Goal: Information Seeking & Learning: Learn about a topic

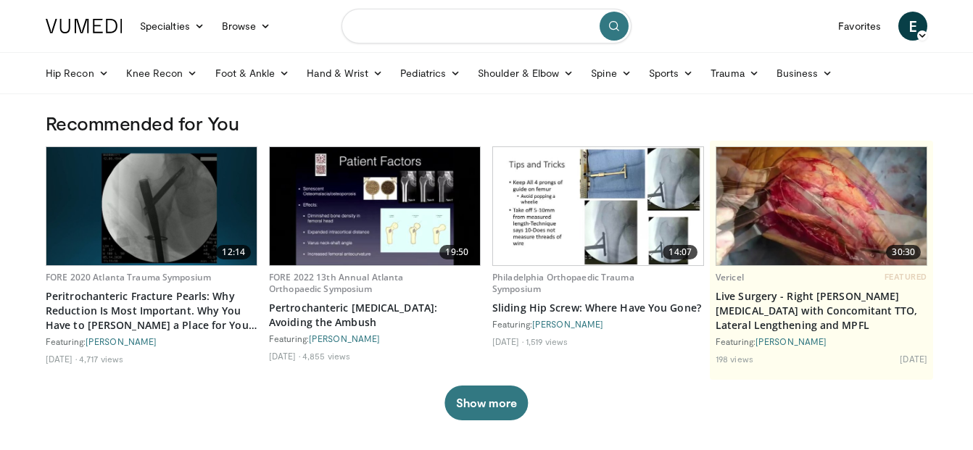
click at [441, 23] on input "Search topics, interventions" at bounding box center [486, 26] width 290 height 35
type input "**********"
click at [615, 30] on icon "submit" at bounding box center [614, 26] width 12 height 12
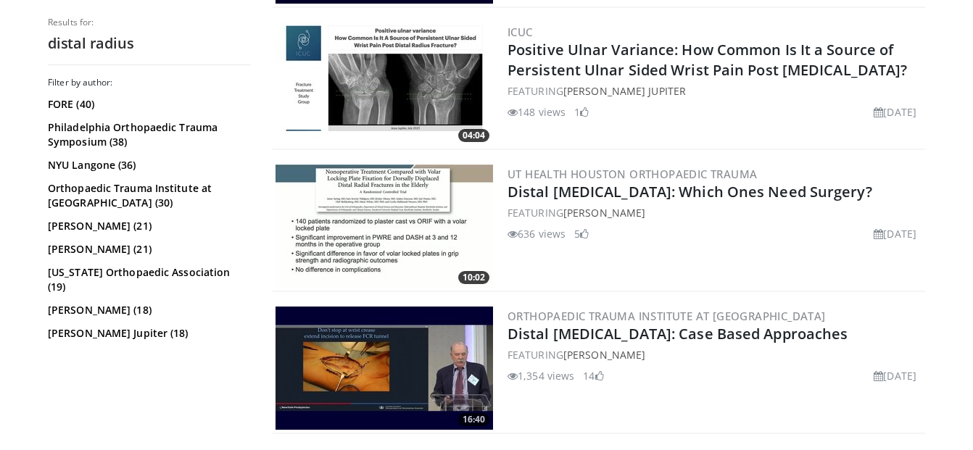
scroll to position [1847, 0]
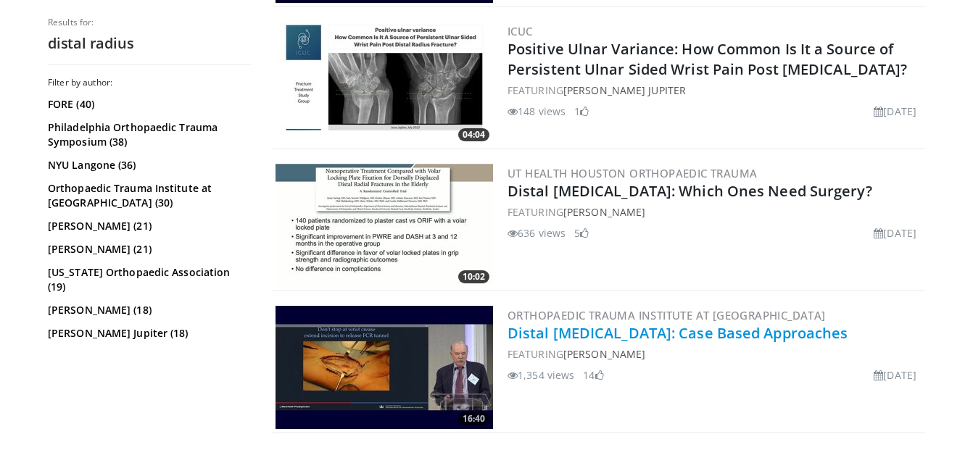
click at [567, 327] on link "Distal [MEDICAL_DATA]: Case Based Approaches" at bounding box center [677, 333] width 340 height 20
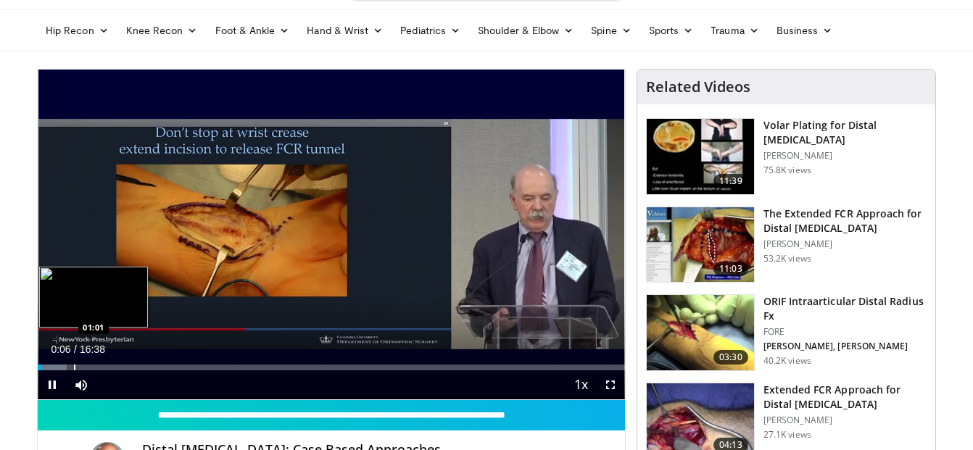
click at [74, 368] on div "Progress Bar" at bounding box center [74, 368] width 1 height 6
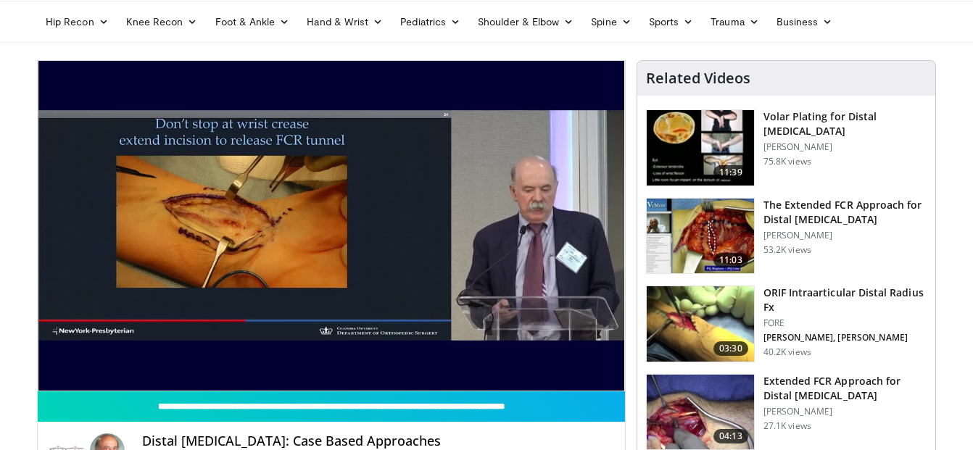
scroll to position [52, 0]
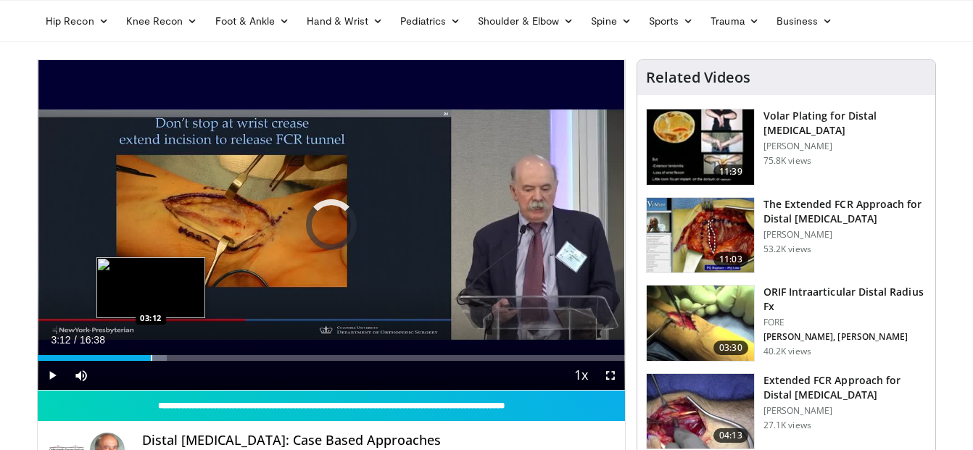
click at [151, 359] on div "Progress Bar" at bounding box center [151, 358] width 1 height 6
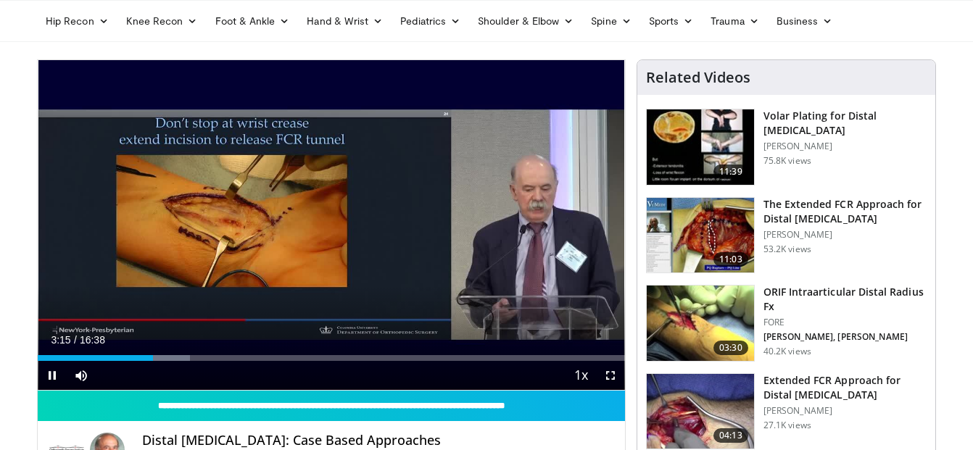
click at [169, 362] on div "Current Time 3:15 / Duration 16:38 Pause Skip Backward Skip Forward Mute Loaded…" at bounding box center [331, 375] width 587 height 29
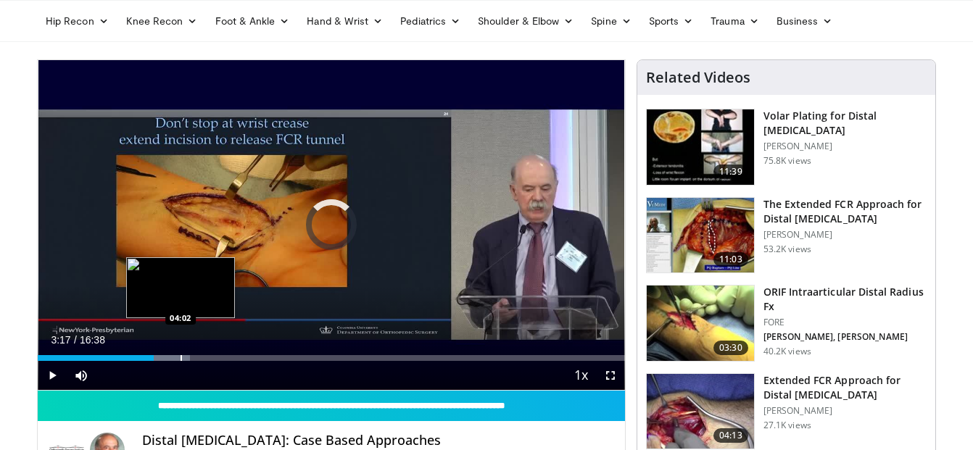
click at [180, 360] on div "Progress Bar" at bounding box center [180, 358] width 1 height 6
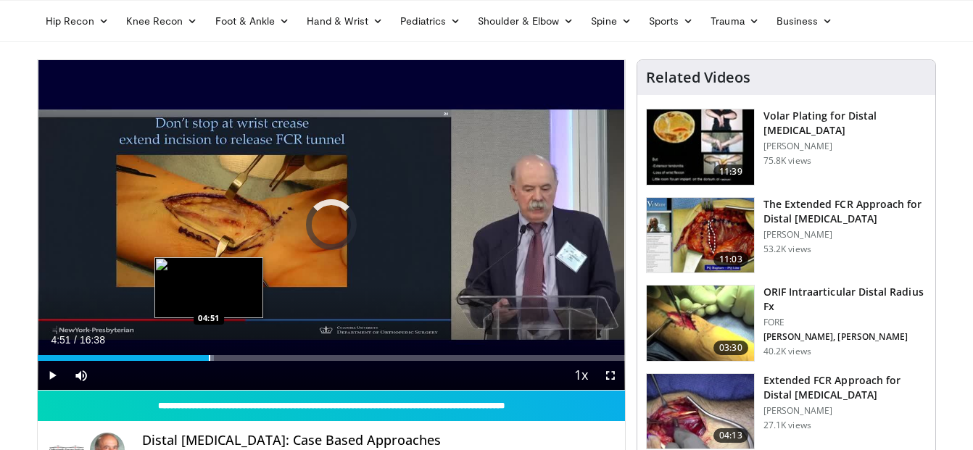
click at [209, 358] on div "Progress Bar" at bounding box center [209, 358] width 1 height 6
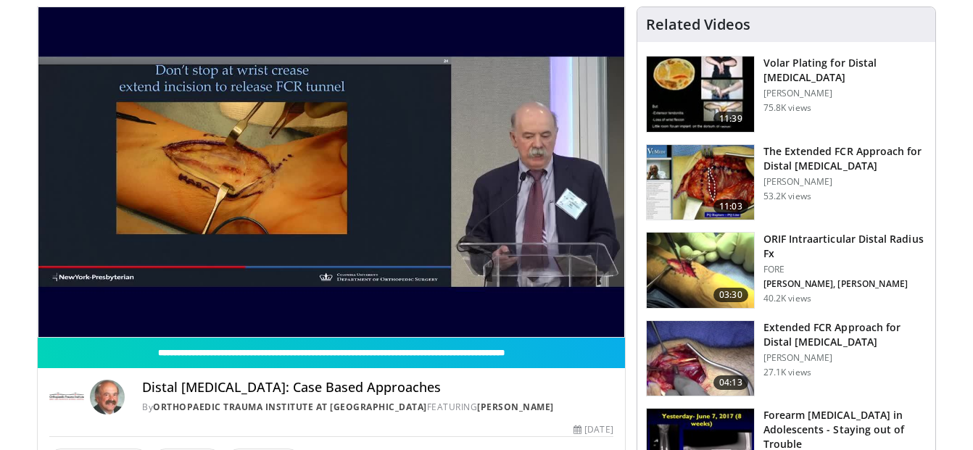
scroll to position [106, 0]
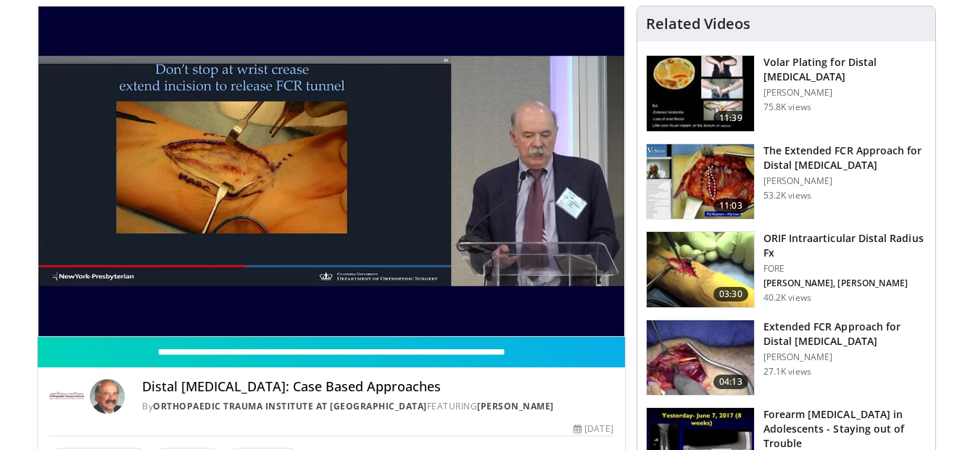
click at [736, 74] on img at bounding box center [700, 93] width 107 height 75
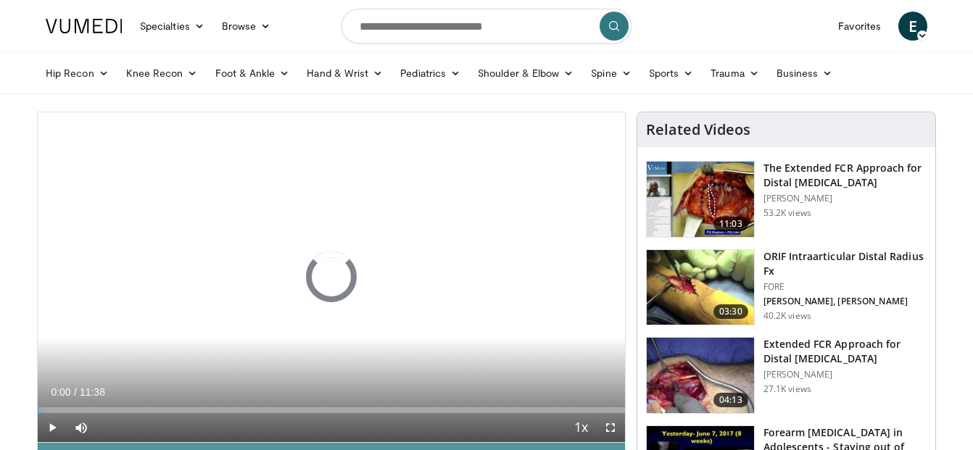
scroll to position [28, 0]
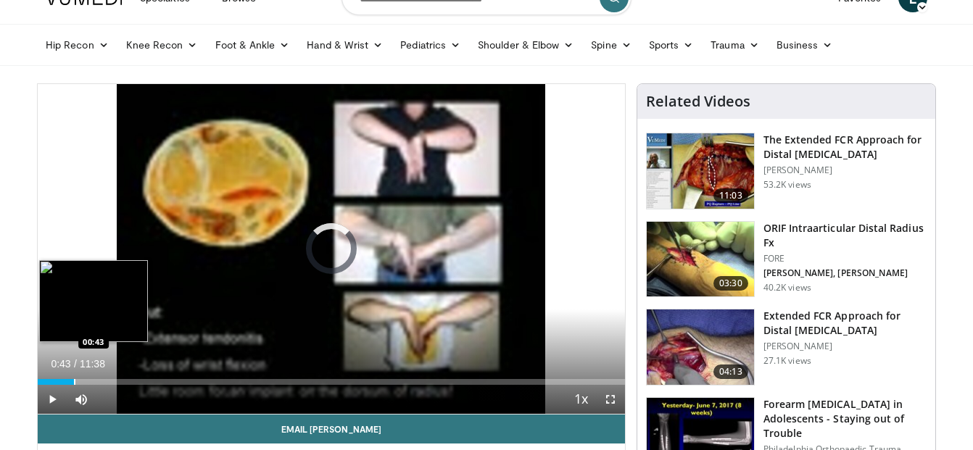
click at [74, 378] on div "Loaded : 5.71% 00:01 00:43" at bounding box center [331, 378] width 587 height 14
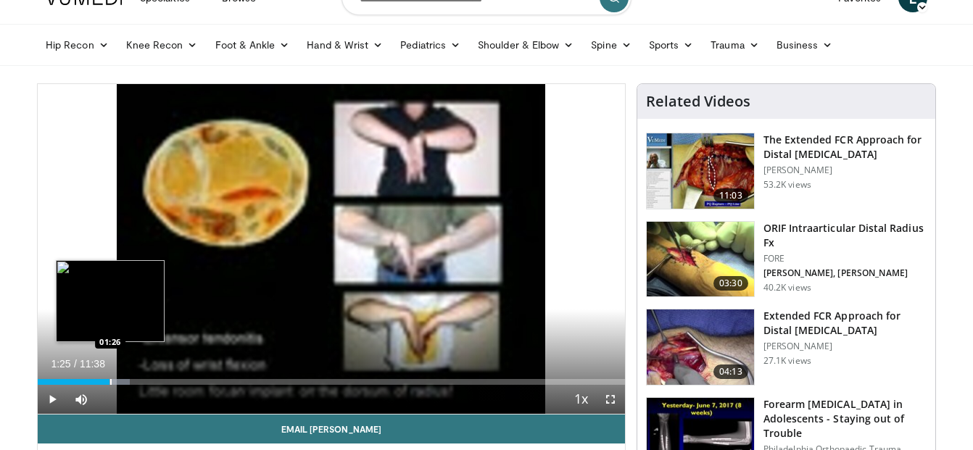
click at [110, 381] on div "Progress Bar" at bounding box center [110, 382] width 1 height 6
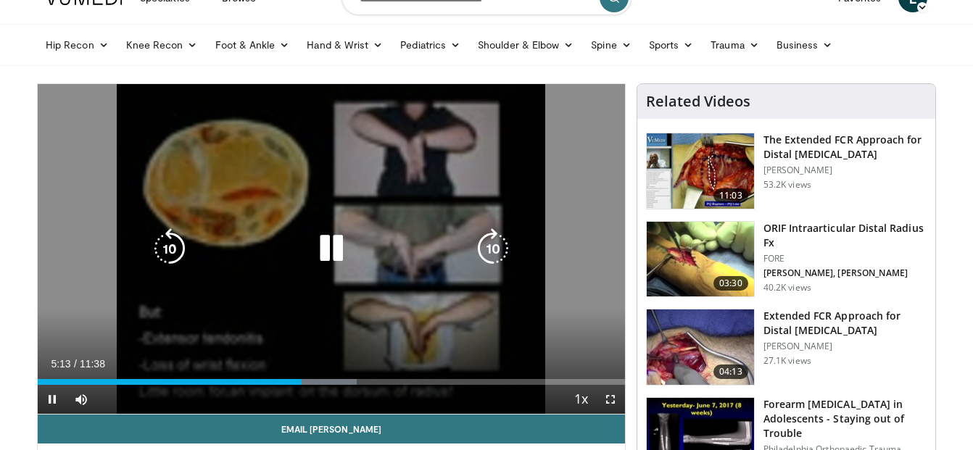
click at [309, 383] on video-js "**********" at bounding box center [331, 249] width 587 height 331
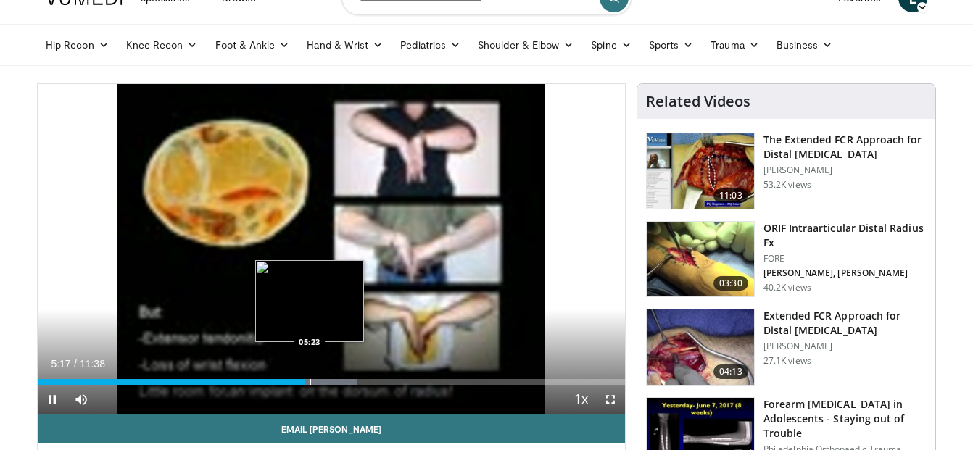
click at [309, 383] on div "Progress Bar" at bounding box center [309, 382] width 1 height 6
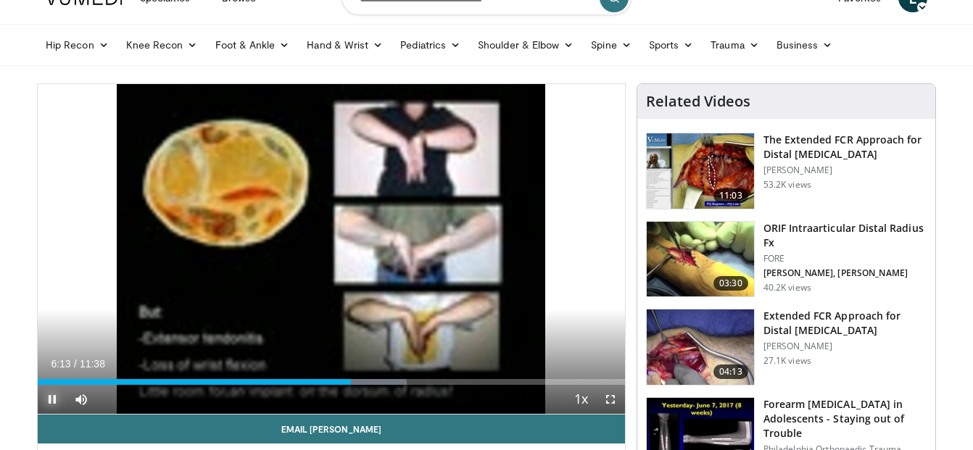
click at [51, 396] on span "Video Player" at bounding box center [52, 399] width 29 height 29
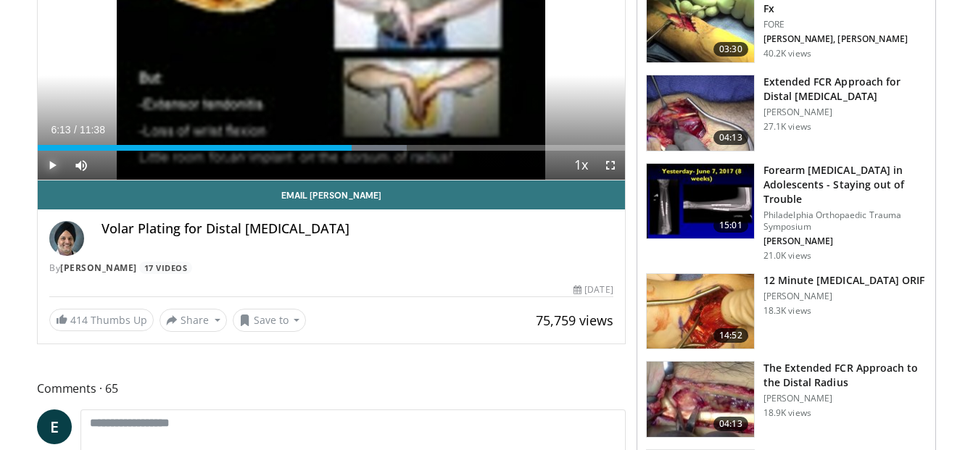
scroll to position [264, 0]
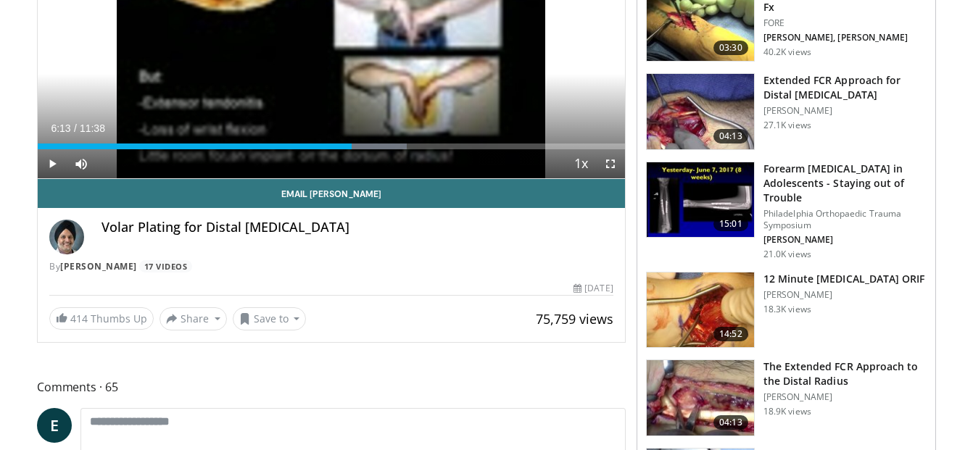
click at [700, 318] on img at bounding box center [700, 310] width 107 height 75
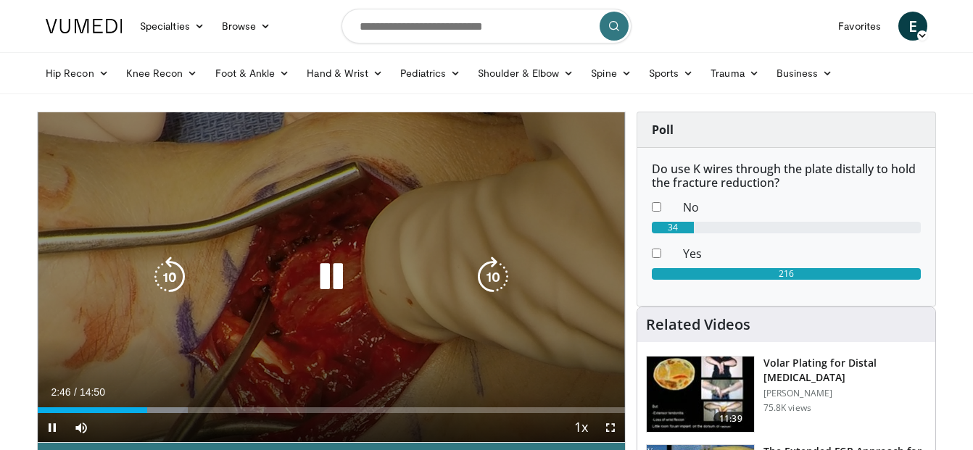
click at [333, 274] on icon "Video Player" at bounding box center [331, 277] width 41 height 41
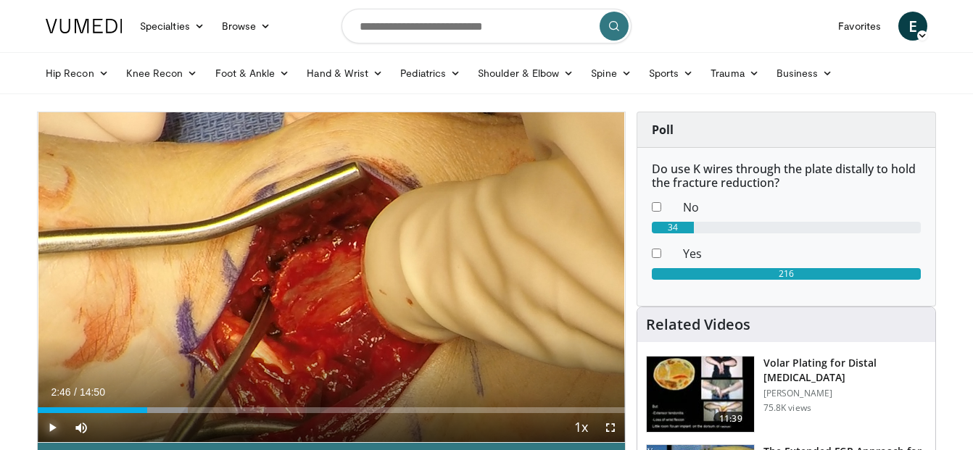
click at [53, 425] on span "Video Player" at bounding box center [52, 427] width 29 height 29
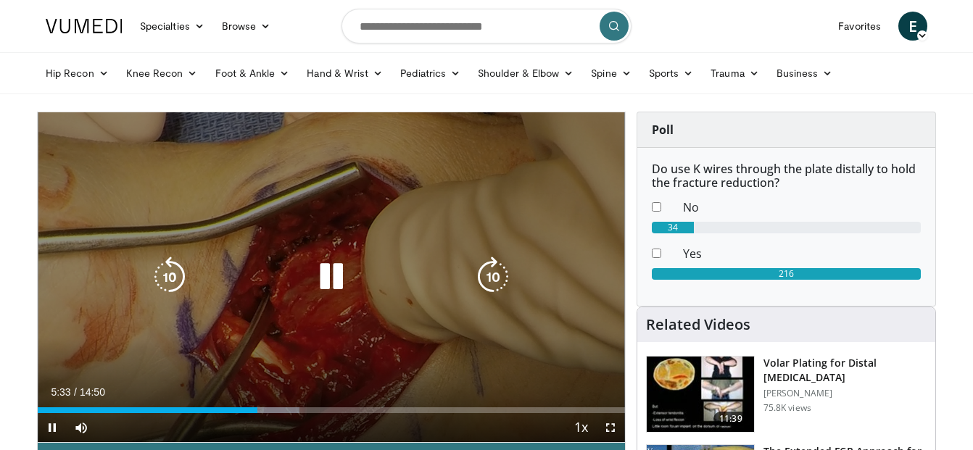
click at [332, 270] on icon "Video Player" at bounding box center [331, 277] width 41 height 41
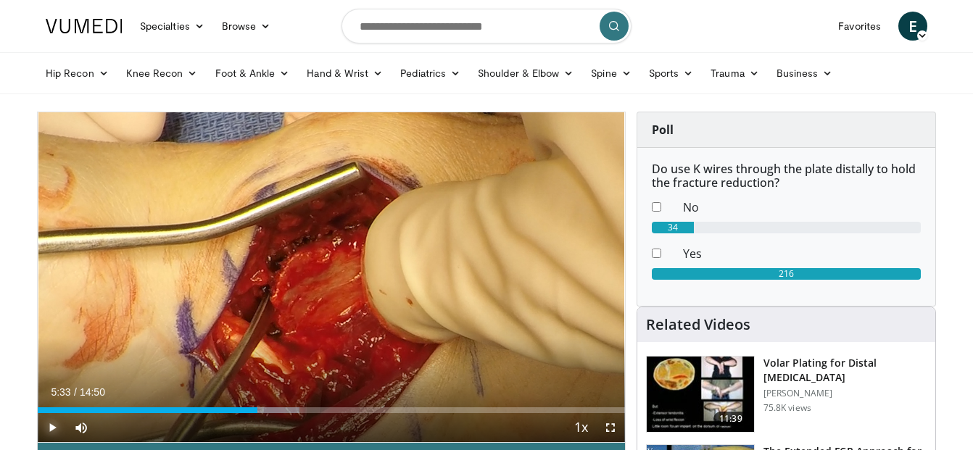
click at [59, 425] on span "Video Player" at bounding box center [52, 427] width 29 height 29
click at [54, 431] on span "Video Player" at bounding box center [52, 427] width 29 height 29
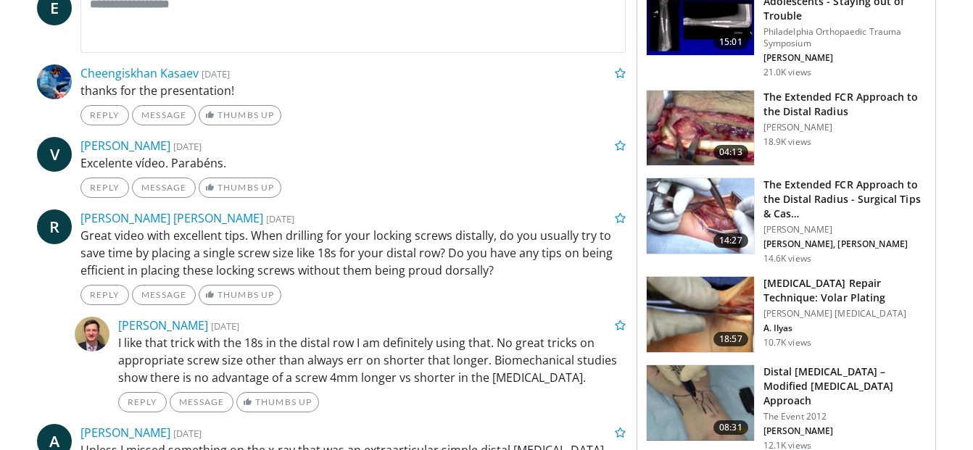
scroll to position [721, 0]
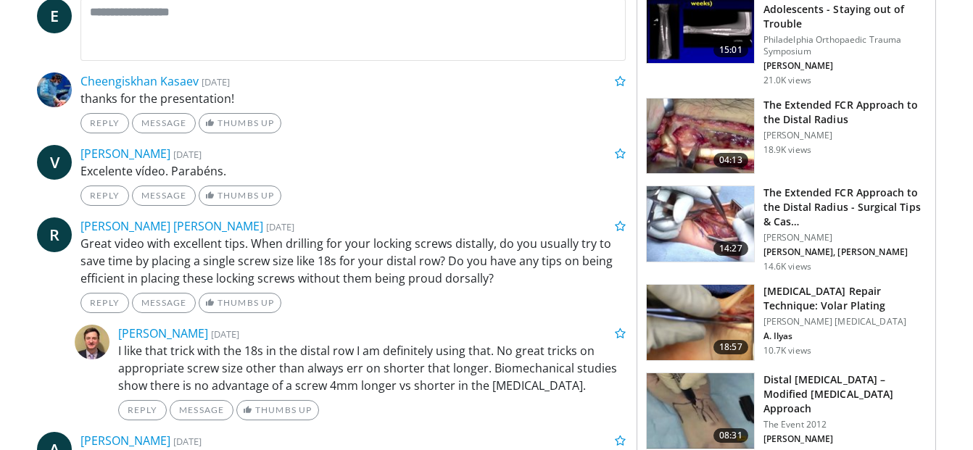
click at [810, 289] on h3 "[MEDICAL_DATA] Repair Technique: Volar Plating" at bounding box center [844, 298] width 163 height 29
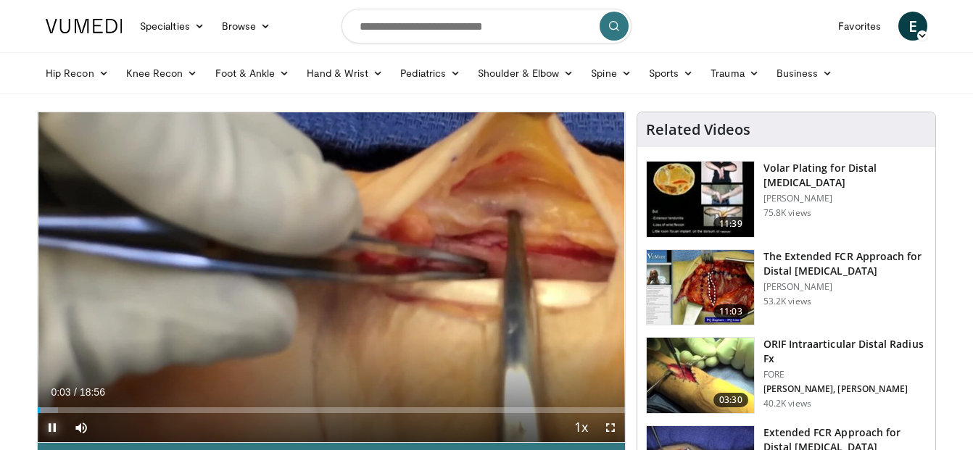
click at [50, 427] on span "Video Player" at bounding box center [52, 427] width 29 height 29
